Goal: Information Seeking & Learning: Check status

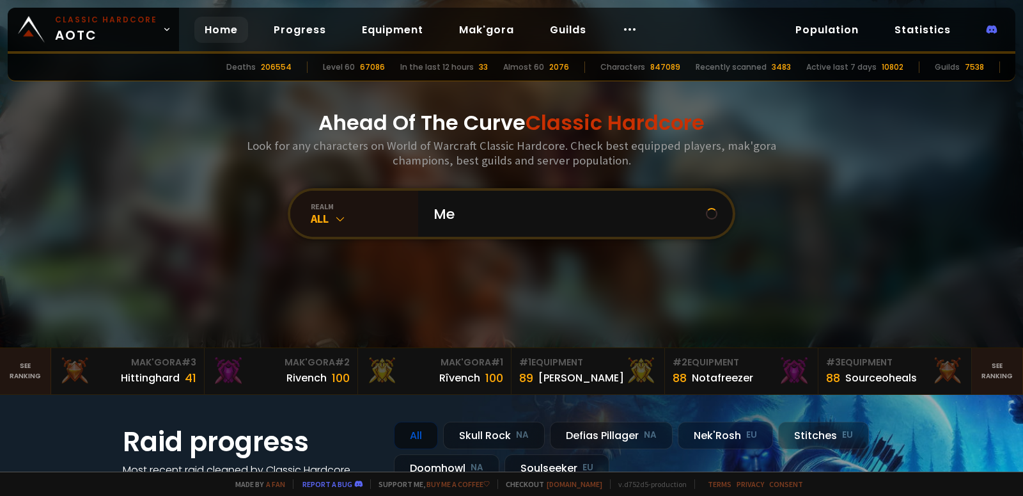
type input "Mei"
click at [488, 209] on input "text" at bounding box center [572, 214] width 292 height 46
type input "Kelfie"
click at [338, 211] on div "realm" at bounding box center [364, 206] width 107 height 10
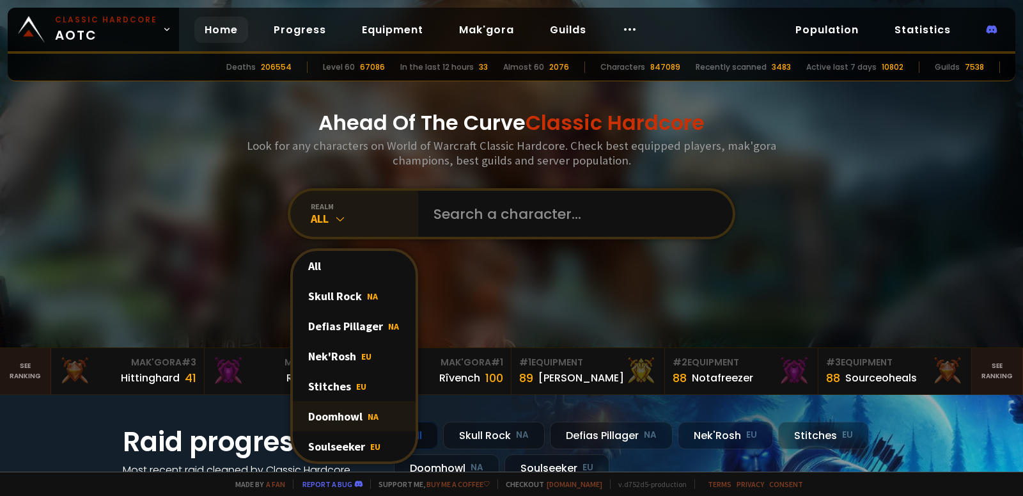
click at [355, 421] on div "Doomhowl NA" at bounding box center [354, 416] width 123 height 30
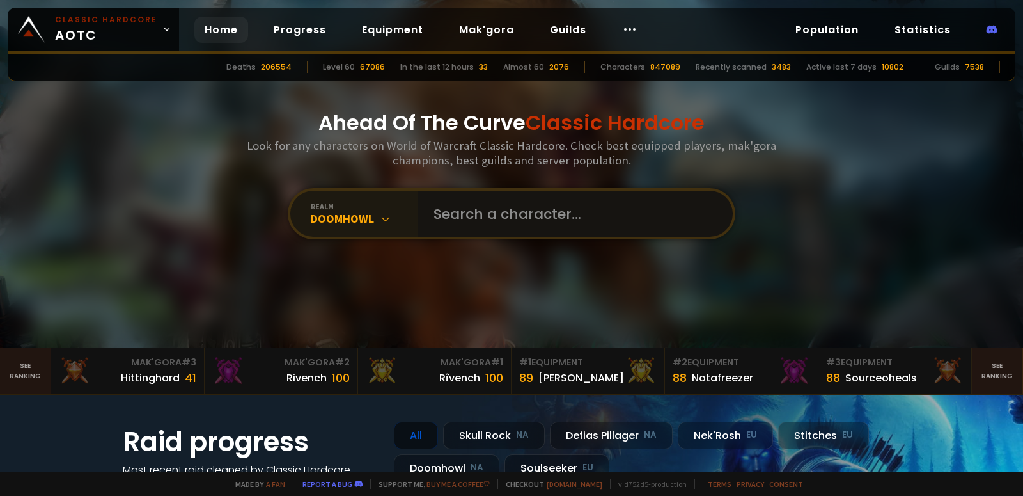
click at [467, 229] on input "text" at bounding box center [572, 214] width 292 height 46
type input "K"
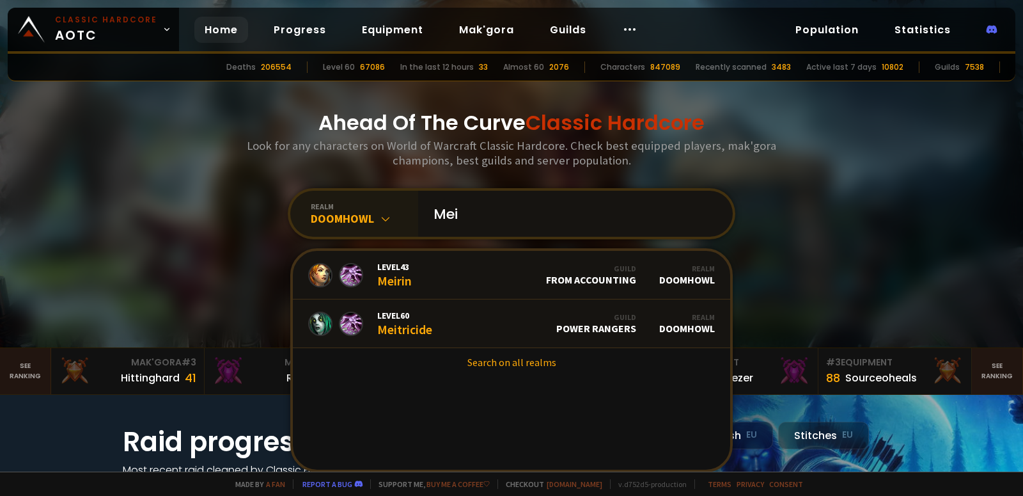
type input "Mei"
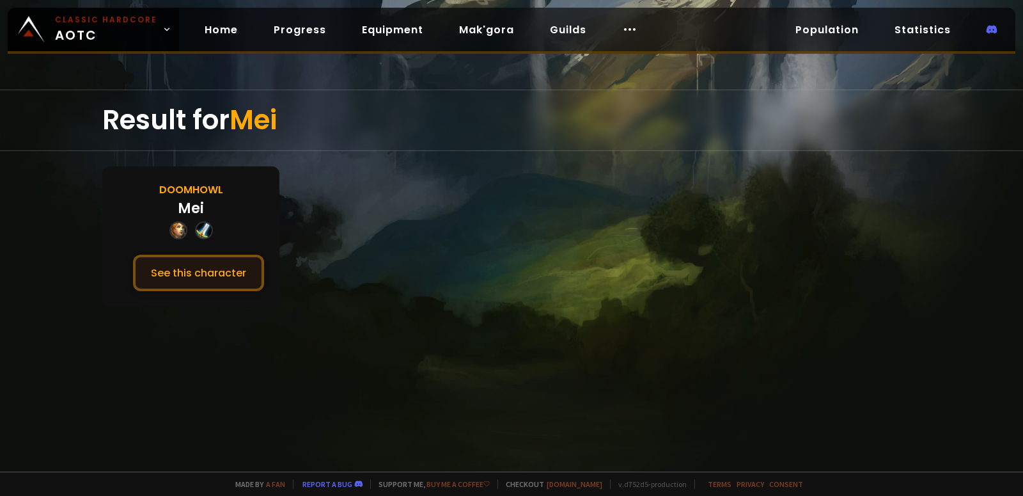
click at [216, 261] on button "See this character" at bounding box center [198, 273] width 131 height 36
